Goal: Information Seeking & Learning: Learn about a topic

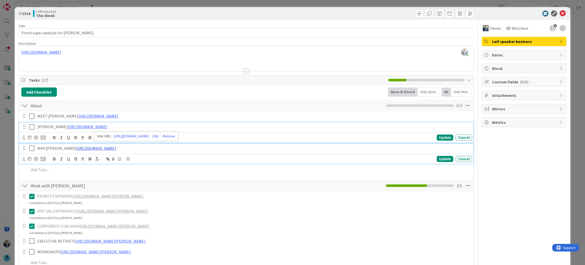
click at [76, 149] on link "[URL][DOMAIN_NAME]" at bounding box center [96, 148] width 40 height 5
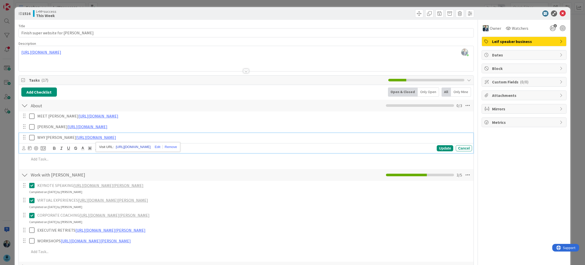
click at [135, 149] on link "[URL][DOMAIN_NAME]" at bounding box center [133, 147] width 35 height 7
click at [67, 164] on div "Add Add Multiple Cancel" at bounding box center [246, 158] width 455 height 9
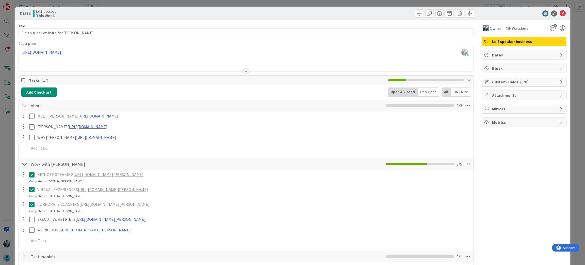
scroll to position [0, 0]
click at [32, 176] on icon at bounding box center [31, 174] width 5 height 6
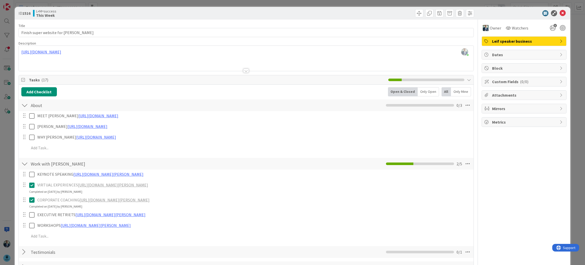
click at [33, 195] on div "KEYNOTE SPEAKING [URL][DOMAIN_NAME][PERSON_NAME] Update Cancel VIRTUAL EXPERIEN…" at bounding box center [246, 205] width 450 height 73
click at [33, 183] on icon at bounding box center [31, 185] width 5 height 6
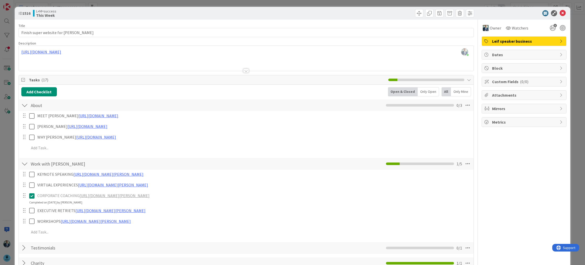
click at [32, 206] on div "KEYNOTE SPEAKING [URL][DOMAIN_NAME][PERSON_NAME] Update Cancel VIRTUAL EXPERIEN…" at bounding box center [246, 203] width 450 height 69
click at [31, 194] on icon at bounding box center [31, 196] width 5 height 6
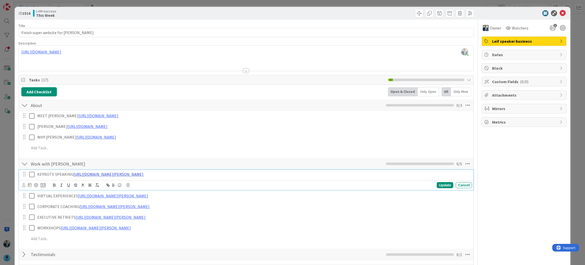
click at [96, 175] on link "[URL][DOMAIN_NAME][PERSON_NAME]" at bounding box center [108, 173] width 70 height 5
click at [160, 184] on link "[URL][DOMAIN_NAME][PERSON_NAME]" at bounding box center [177, 183] width 51 height 7
click at [144, 173] on link "[URL][DOMAIN_NAME][PERSON_NAME]" at bounding box center [108, 173] width 70 height 5
click at [166, 185] on link "[URL][DOMAIN_NAME][PERSON_NAME]" at bounding box center [177, 183] width 51 height 7
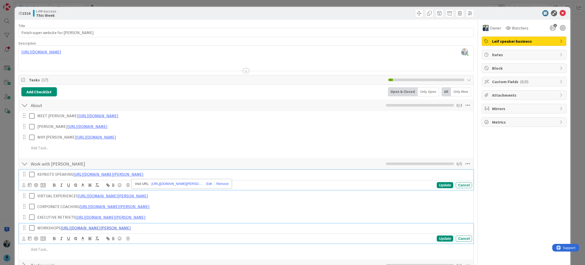
click at [73, 228] on link "[URL][DOMAIN_NAME][PERSON_NAME]" at bounding box center [96, 227] width 70 height 5
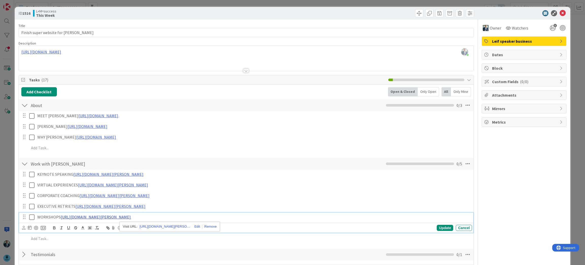
scroll to position [0, 0]
click at [150, 225] on link "[URL][DOMAIN_NAME][PERSON_NAME]" at bounding box center [164, 226] width 51 height 7
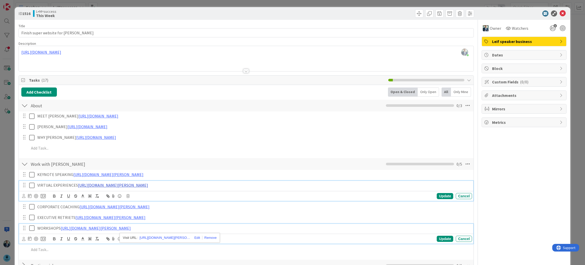
click at [104, 185] on link "[URL][DOMAIN_NAME][PERSON_NAME]" at bounding box center [113, 184] width 70 height 5
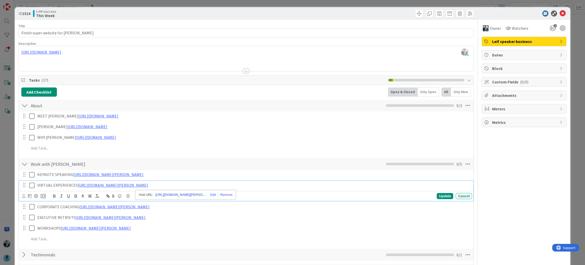
click at [160, 196] on link "[URL][DOMAIN_NAME][PERSON_NAME]" at bounding box center [180, 194] width 51 height 7
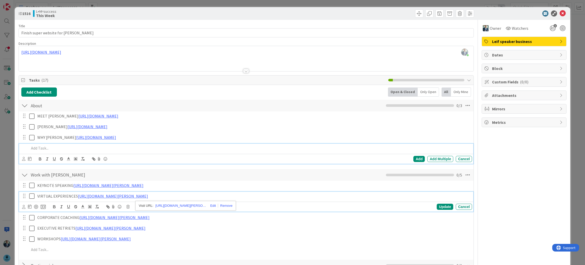
click at [175, 150] on p at bounding box center [249, 148] width 441 height 6
click at [89, 204] on link "[URL][DOMAIN_NAME][PERSON_NAME]" at bounding box center [115, 206] width 70 height 5
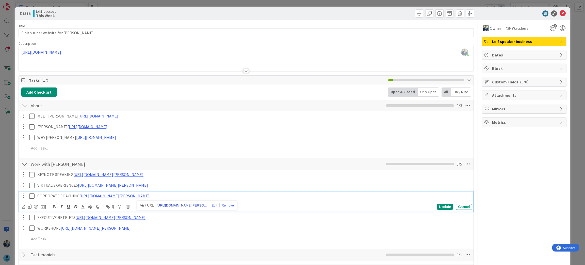
click at [166, 207] on link "[URL][DOMAIN_NAME][PERSON_NAME]" at bounding box center [182, 205] width 51 height 7
